Goal: Task Accomplishment & Management: Use online tool/utility

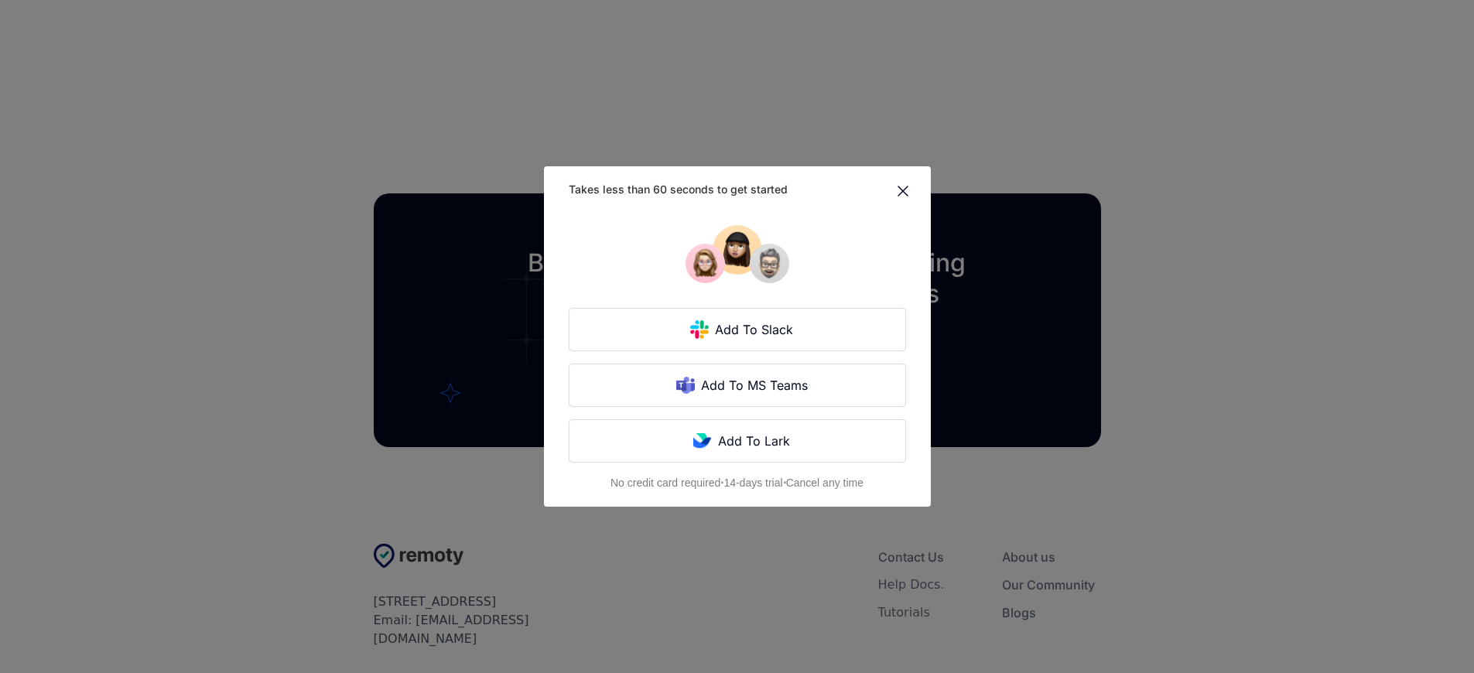
click at [330, 337] on div "Takes less than 60 seconds to get started Add To Slack Add To MS Teams Add To L…" at bounding box center [737, 336] width 1474 height 673
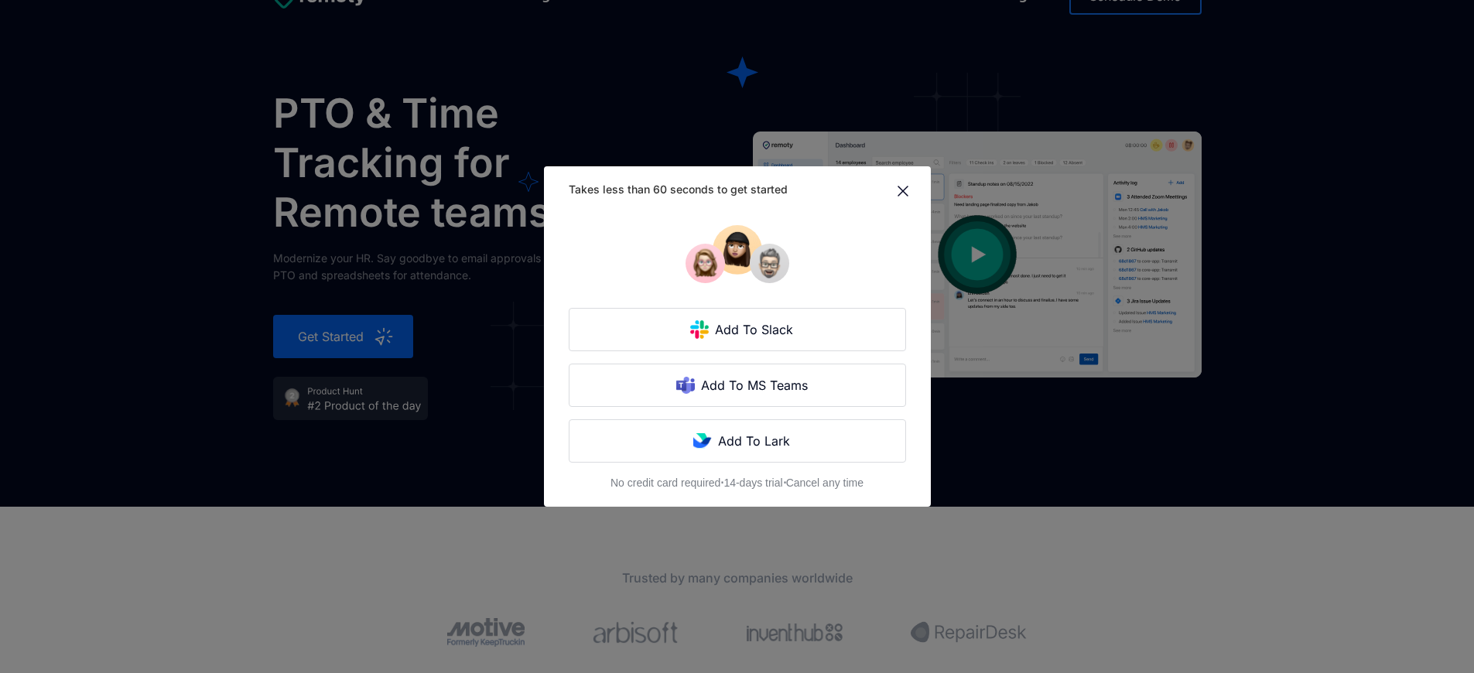
click at [330, 337] on div "Takes less than 60 seconds to get started Add To Slack Add To MS Teams Add To L…" at bounding box center [737, 336] width 1474 height 673
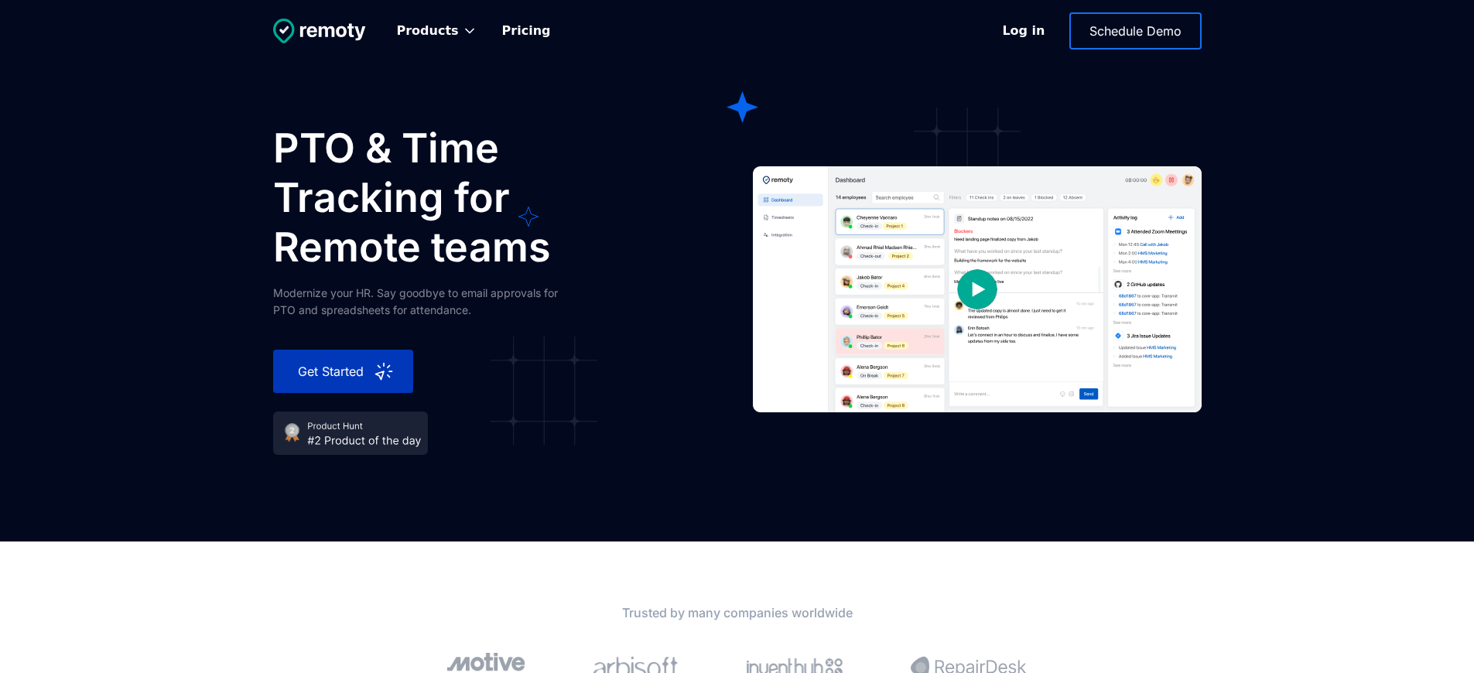
click at [330, 371] on div "Get Started" at bounding box center [332, 371] width 81 height 19
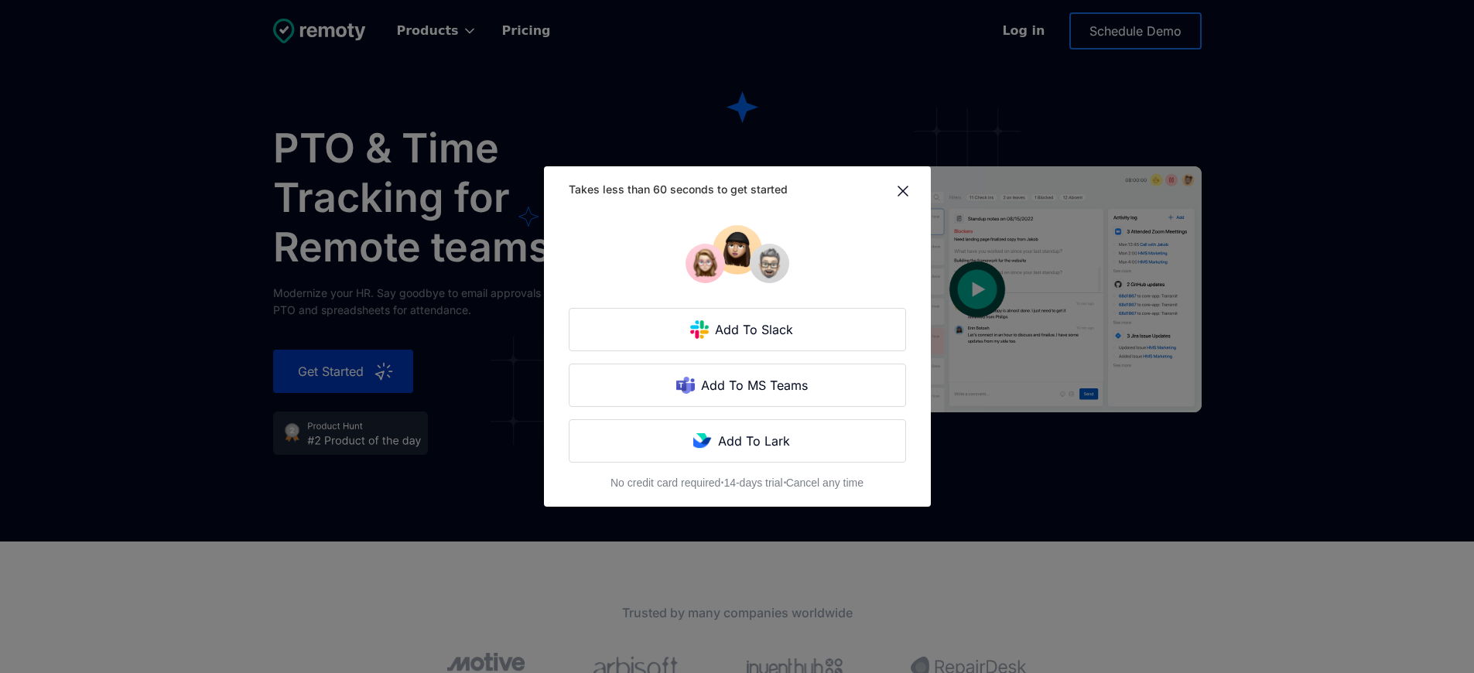
scroll to position [362, 0]
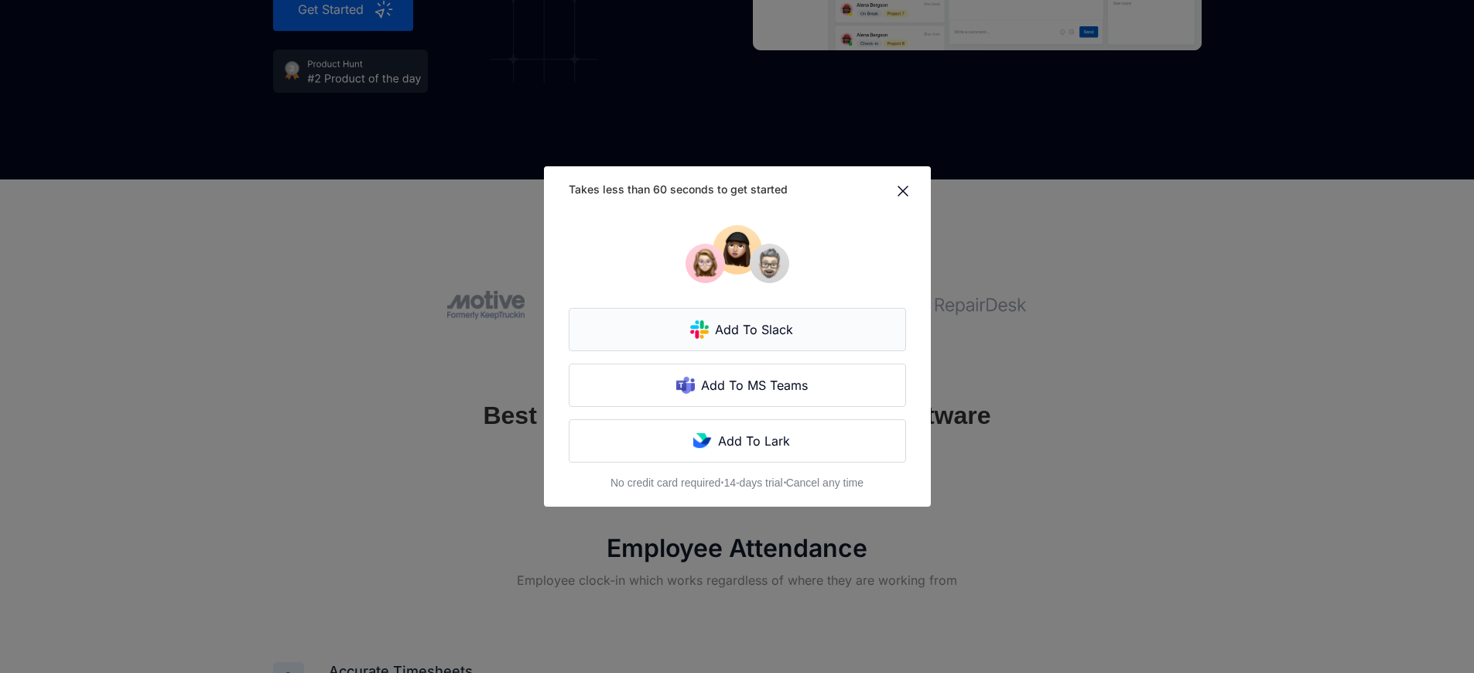
click at [727, 337] on div "Add To Slack" at bounding box center [756, 329] width 94 height 19
